Goal: Browse casually: Explore the website without a specific task or goal

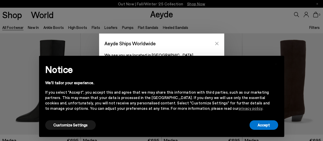
click at [218, 44] on icon "Close" at bounding box center [217, 43] width 4 height 4
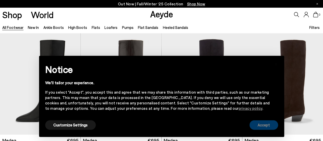
click at [265, 126] on button "Accept" at bounding box center [264, 124] width 29 height 9
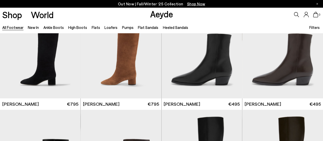
scroll to position [262, 0]
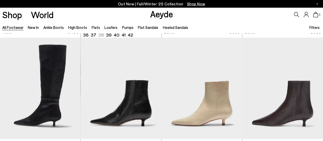
scroll to position [1358, 0]
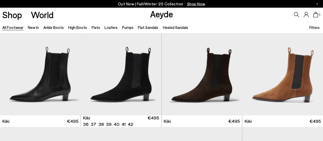
scroll to position [1727, 0]
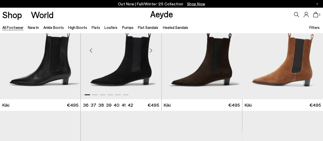
click at [152, 52] on div "Next slide" at bounding box center [151, 50] width 15 height 15
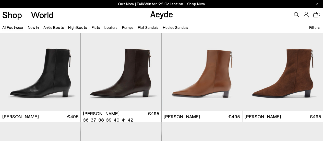
scroll to position [1818, 0]
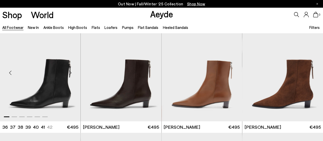
click at [67, 74] on div "Next slide" at bounding box center [70, 72] width 15 height 15
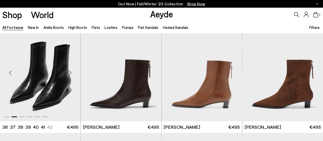
click at [67, 74] on div "Next slide" at bounding box center [70, 72] width 15 height 15
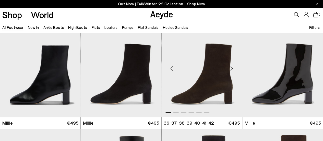
scroll to position [1934, 0]
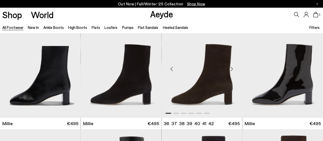
click at [230, 70] on div "Next slide" at bounding box center [231, 68] width 15 height 15
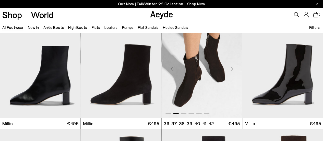
click at [230, 70] on div "Next slide" at bounding box center [231, 68] width 15 height 15
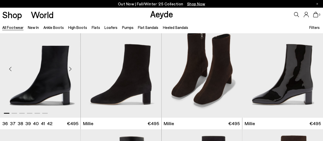
click at [70, 72] on div "Next slide" at bounding box center [70, 68] width 15 height 15
